Goal: Communication & Community: Answer question/provide support

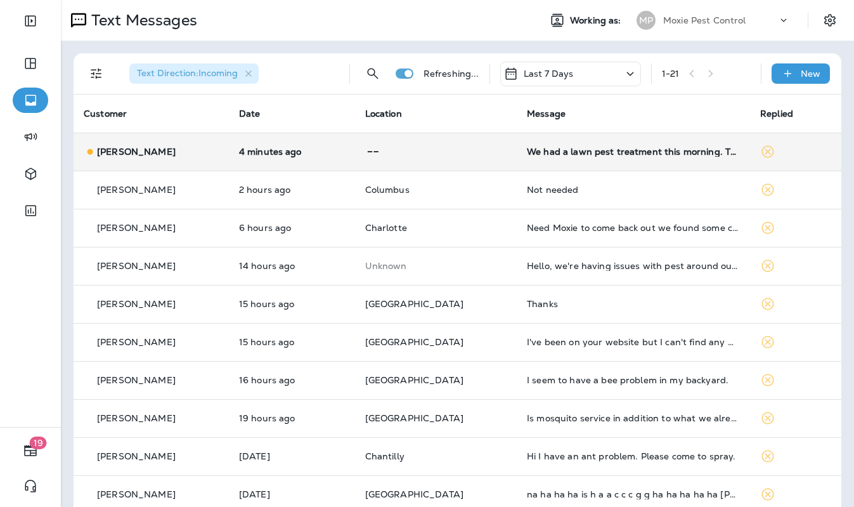
click at [340, 158] on td "4 minutes ago" at bounding box center [292, 152] width 126 height 38
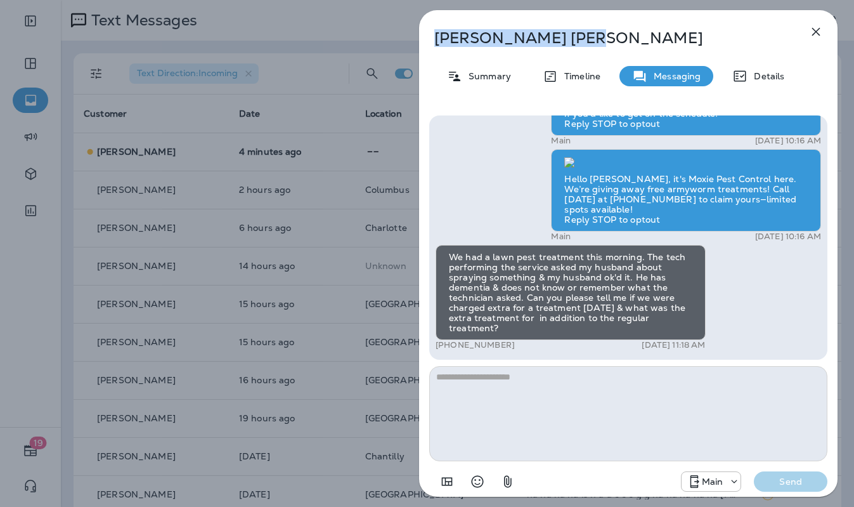
drag, startPoint x: 510, startPoint y: 37, endPoint x: 436, endPoint y: 39, distance: 74.2
click at [436, 39] on p "[PERSON_NAME]" at bounding box center [607, 38] width 346 height 18
copy p "[PERSON_NAME]"
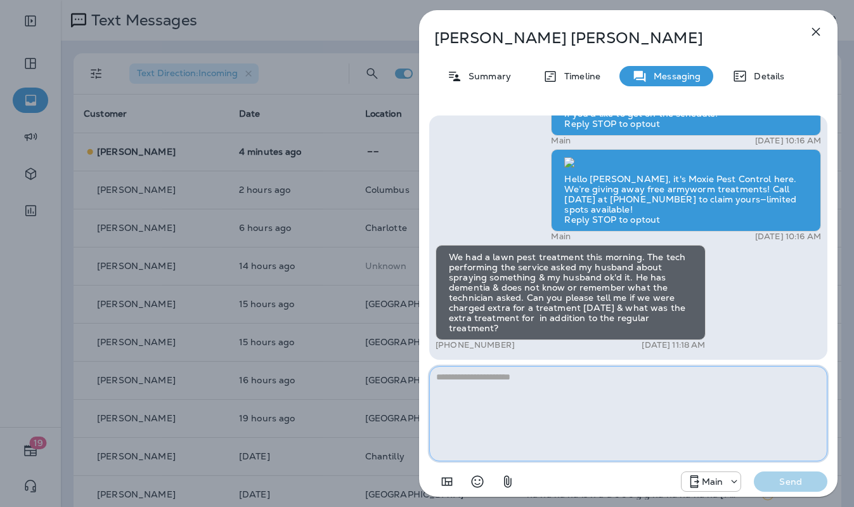
click at [553, 402] on textarea at bounding box center [628, 413] width 398 height 95
paste textarea "**********"
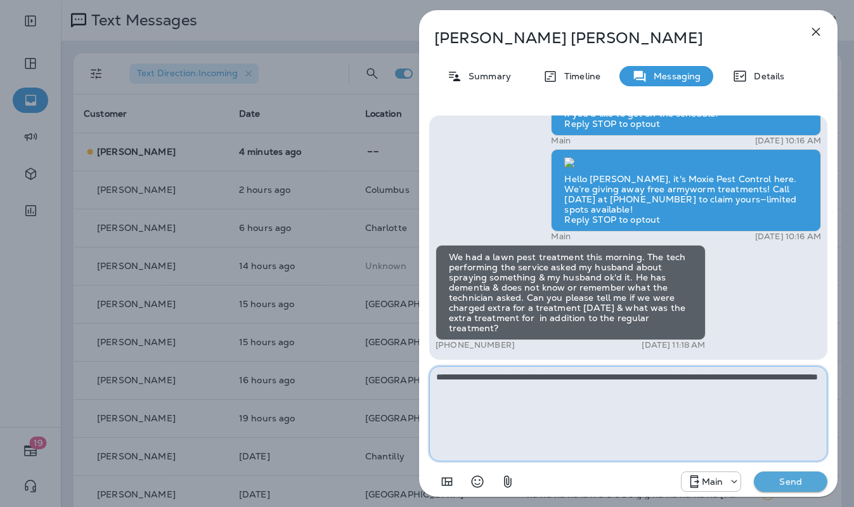
type textarea "**********"
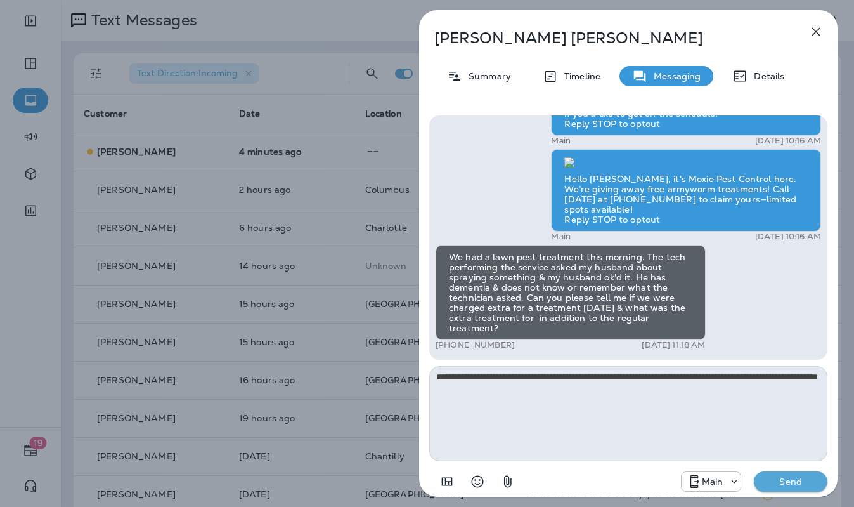
click at [787, 479] on p "Send" at bounding box center [790, 481] width 53 height 11
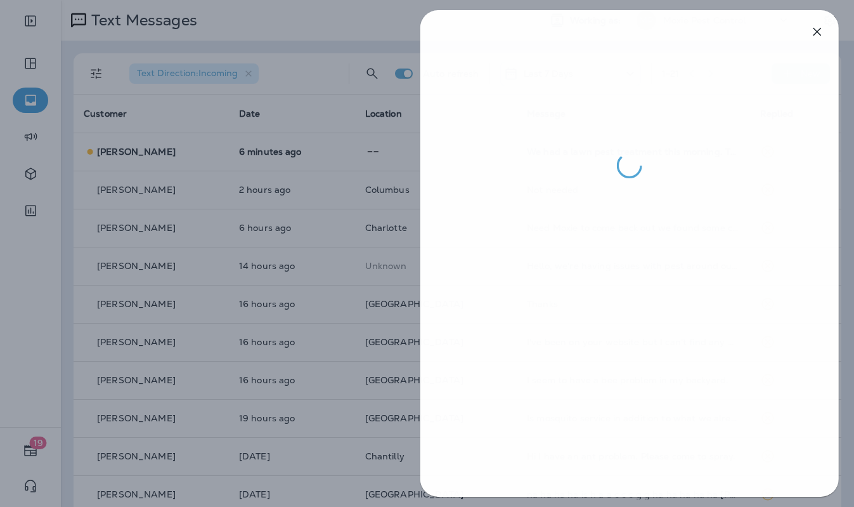
click at [365, 260] on div at bounding box center [428, 253] width 854 height 507
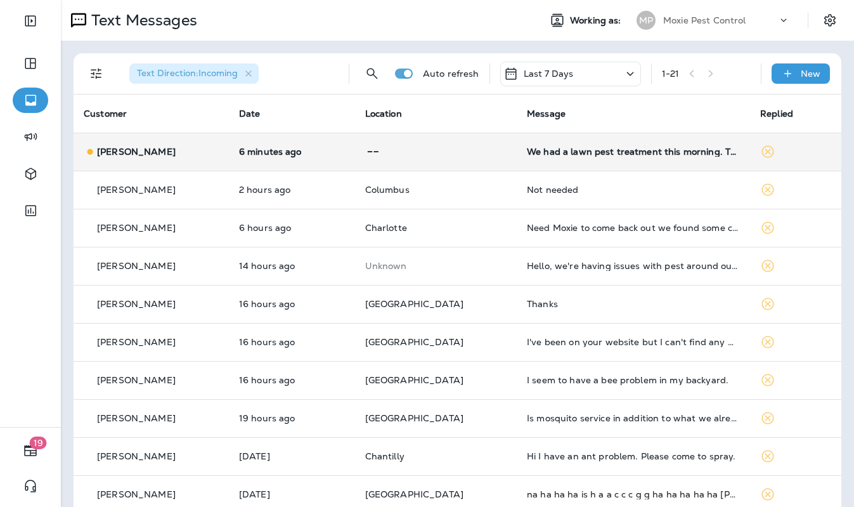
click at [422, 133] on td at bounding box center [436, 152] width 162 height 38
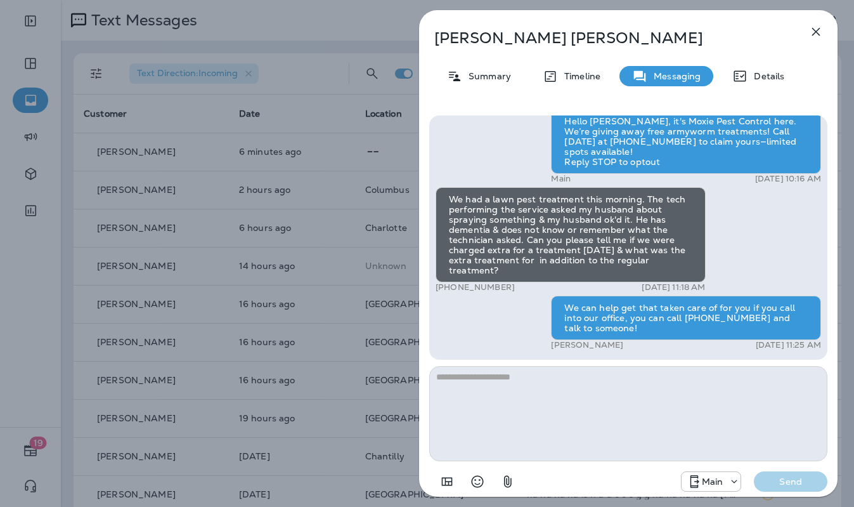
click at [361, 142] on div "[PERSON_NAME] Summary Timeline Messaging Details Psst! Don't miss this limited-…" at bounding box center [427, 253] width 854 height 507
